Goal: Information Seeking & Learning: Learn about a topic

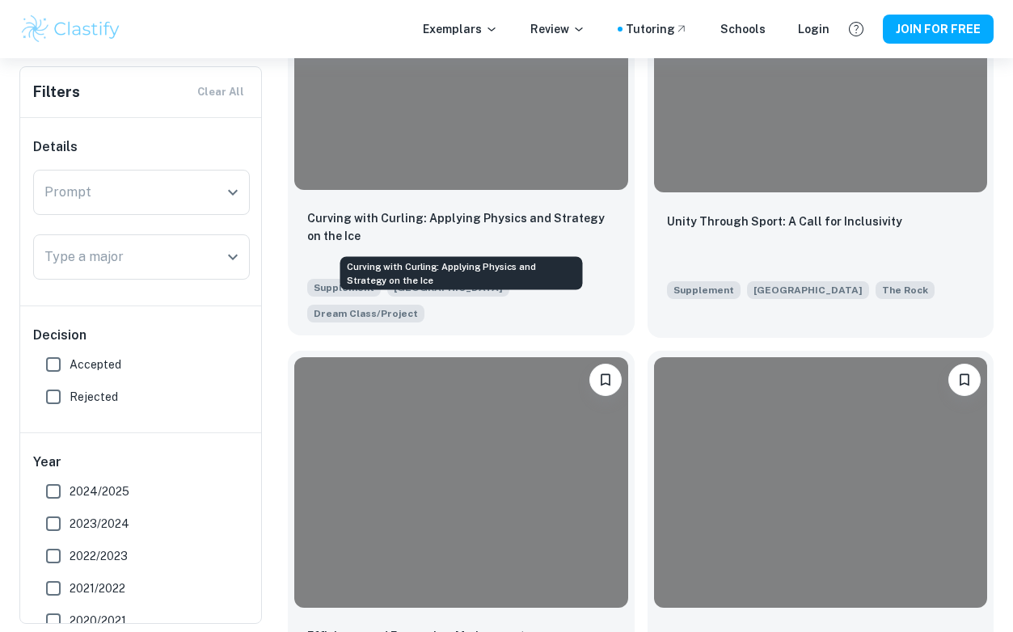
scroll to position [5390, 0]
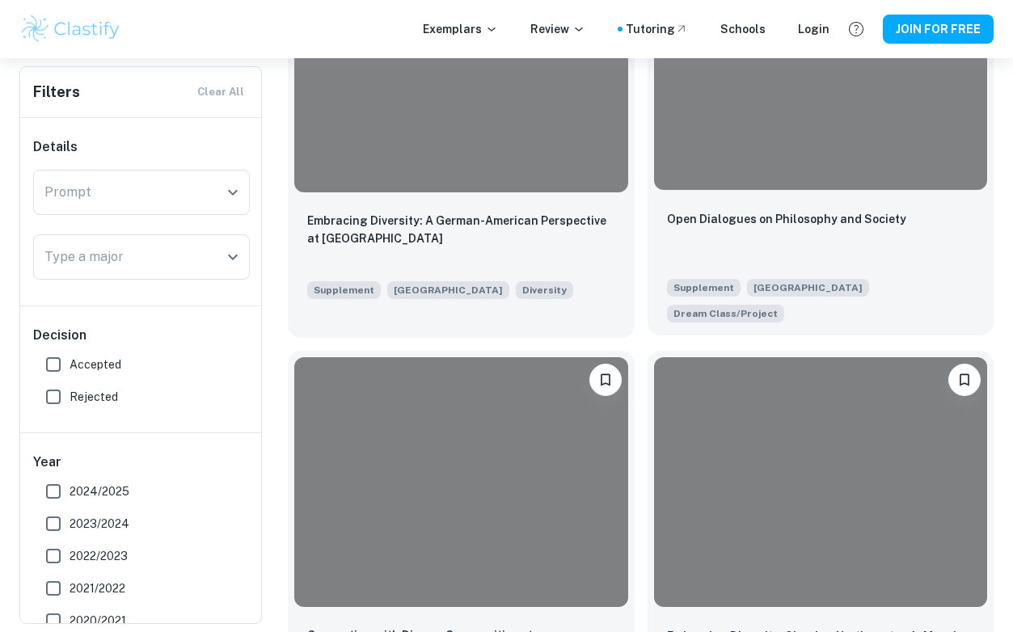
click at [880, 200] on div "Open Dialogues on Philosophy and Society Supplement Northwestern University Dre…" at bounding box center [821, 265] width 347 height 139
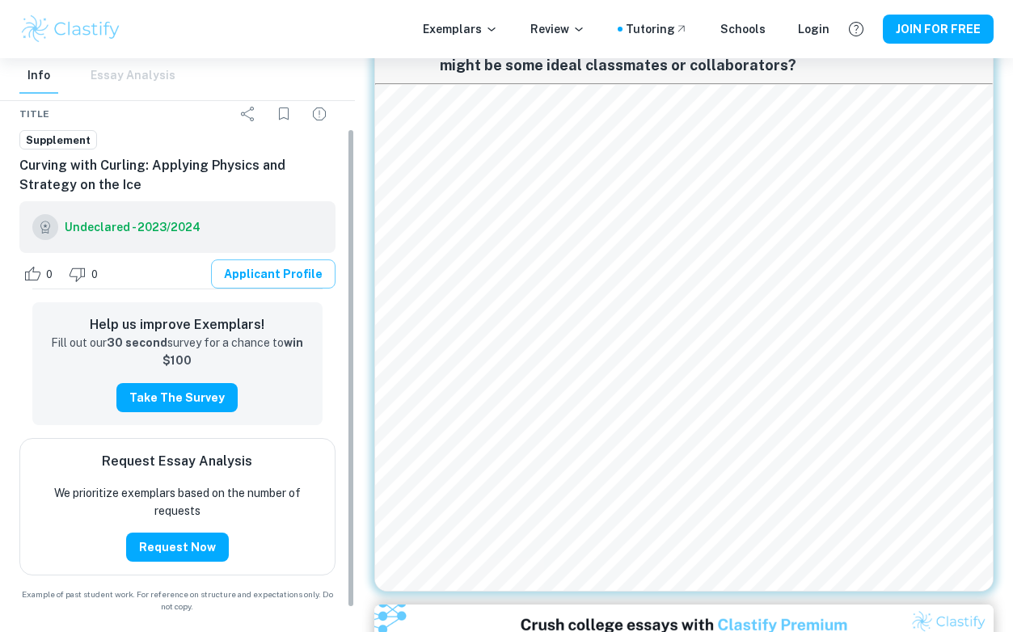
scroll to position [113, 0]
